Goal: Task Accomplishment & Management: Manage account settings

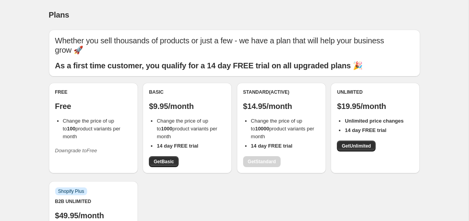
click at [86, 119] on span "Change the price of up to 100 product variants per month" at bounding box center [91, 129] width 57 height 22
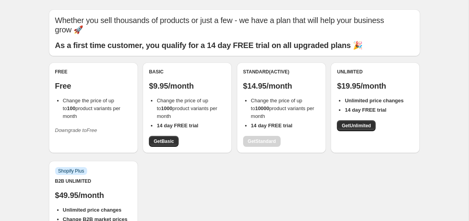
scroll to position [21, 0]
click at [77, 126] on span "Downgrade to Free" at bounding box center [76, 130] width 42 height 8
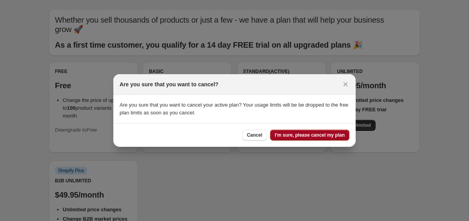
click at [311, 135] on span "I'm sure, please cancel my plan" at bounding box center [310, 135] width 70 height 6
